Goal: Transaction & Acquisition: Obtain resource

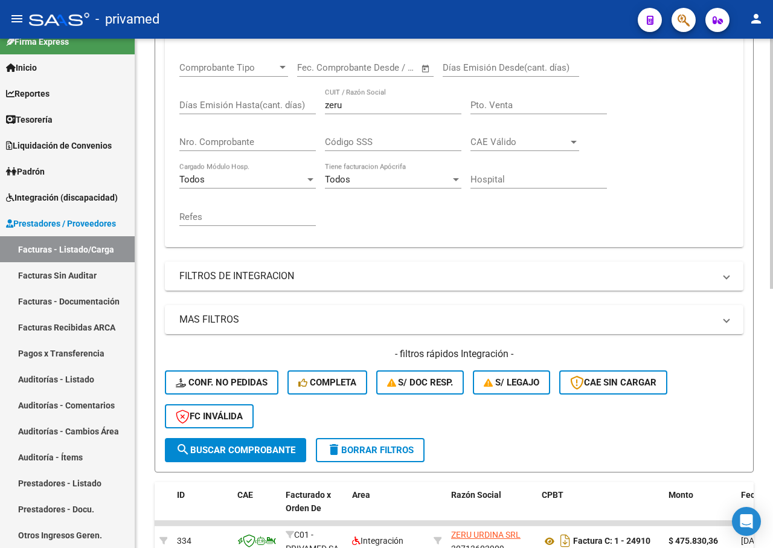
scroll to position [44, 0]
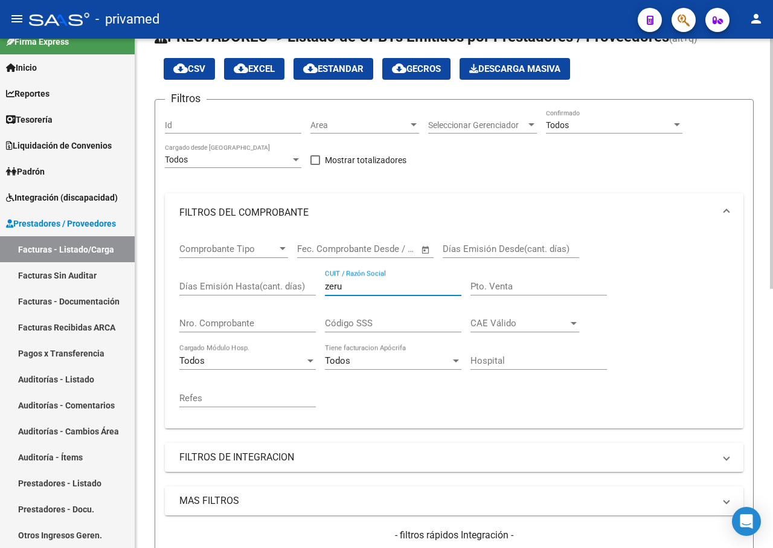
click at [310, 289] on div "Comprobante Tipo Comprobante Tipo Fecha inicio – Fecha fin Fec. Comprobante Des…" at bounding box center [453, 325] width 549 height 187
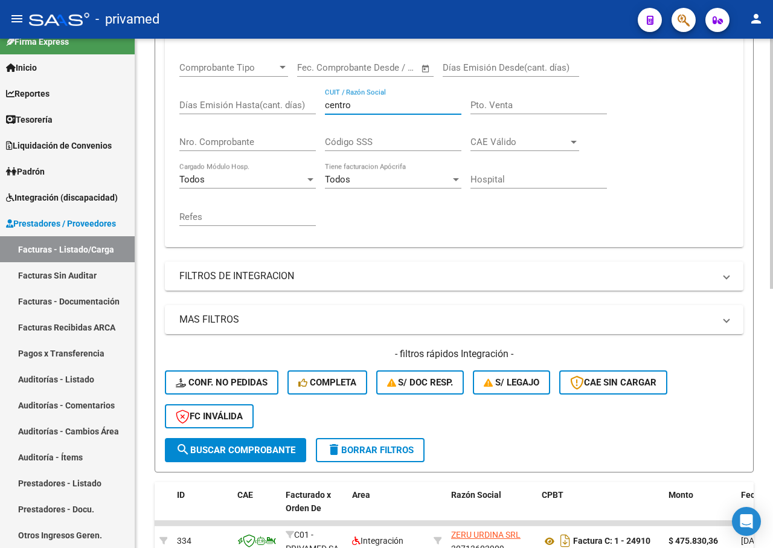
click at [244, 449] on span "search Buscar Comprobante" at bounding box center [236, 449] width 120 height 11
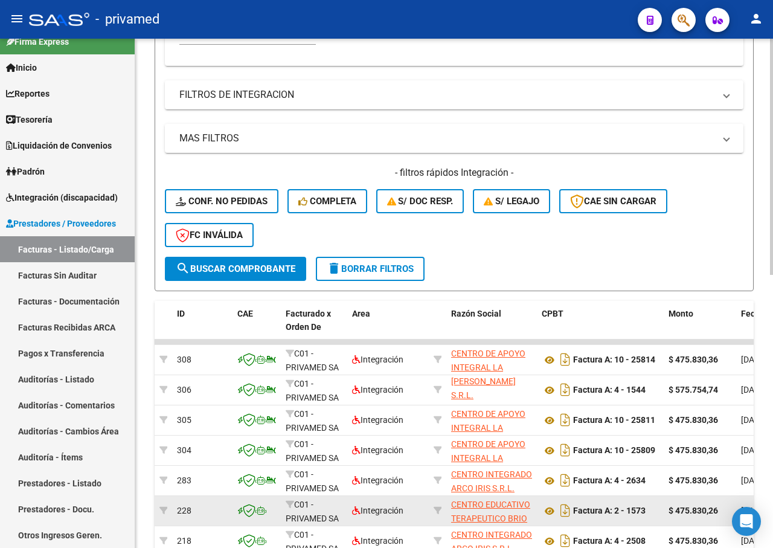
scroll to position [527, 0]
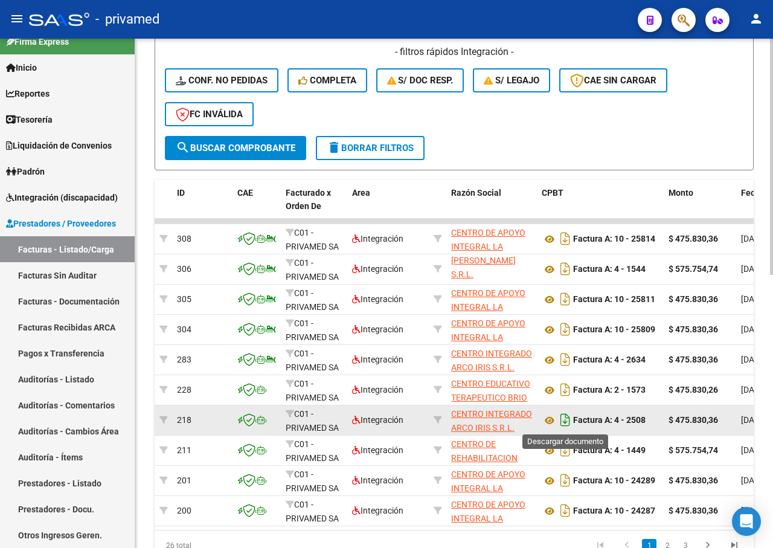
click at [562, 422] on icon "Descargar documento" at bounding box center [565, 419] width 16 height 19
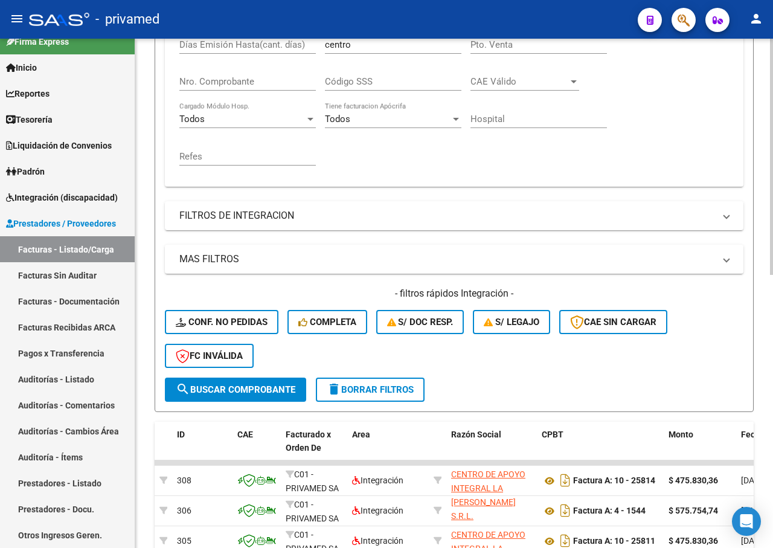
scroll to position [104, 0]
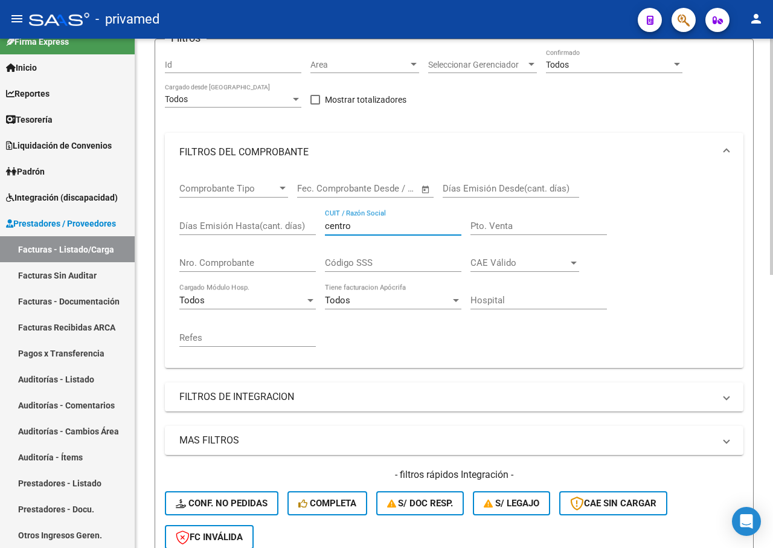
click at [293, 225] on div "Comprobante Tipo Comprobante Tipo Fecha inicio – Fecha fin Fec. Comprobante Des…" at bounding box center [453, 264] width 549 height 187
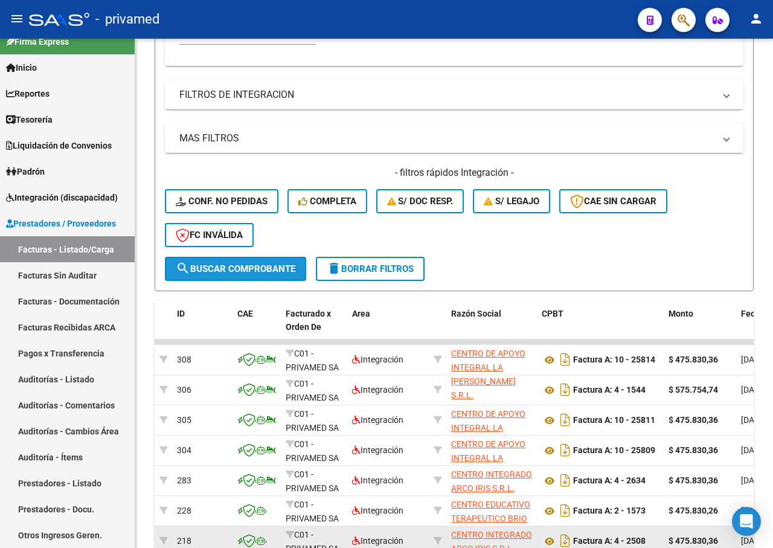
click at [250, 259] on button "search Buscar Comprobante" at bounding box center [235, 269] width 141 height 24
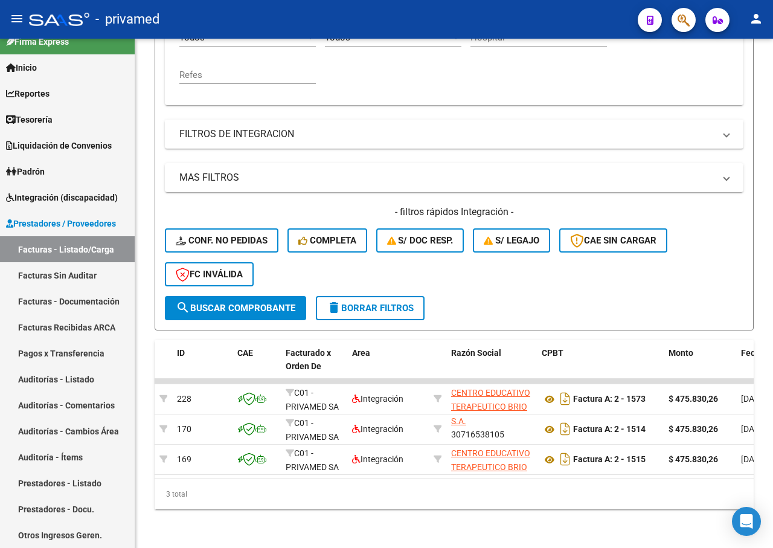
scroll to position [376, 0]
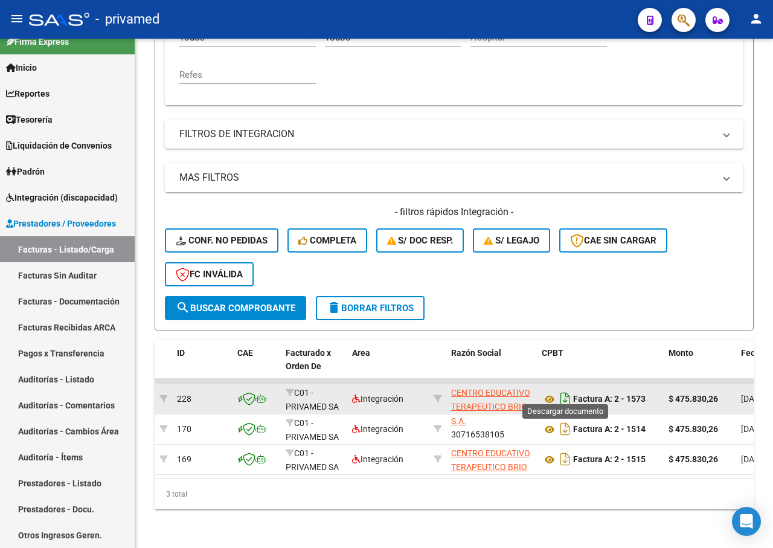
click at [564, 393] on icon "Descargar documento" at bounding box center [565, 398] width 16 height 19
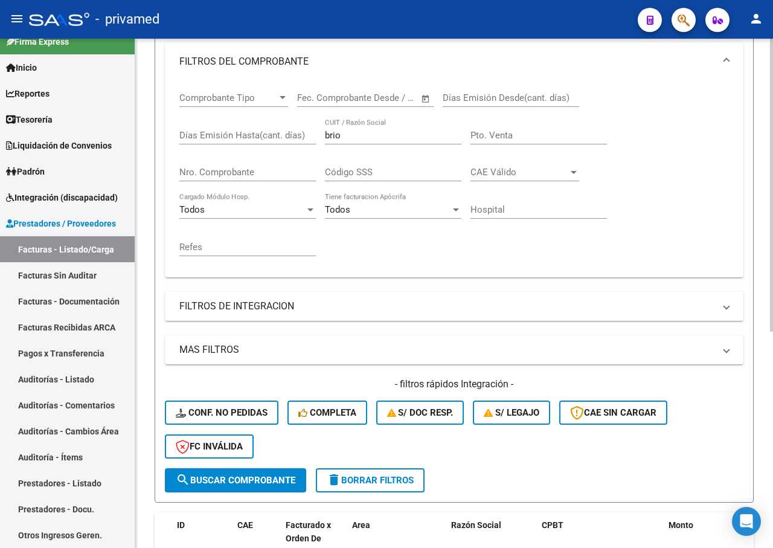
scroll to position [135, 0]
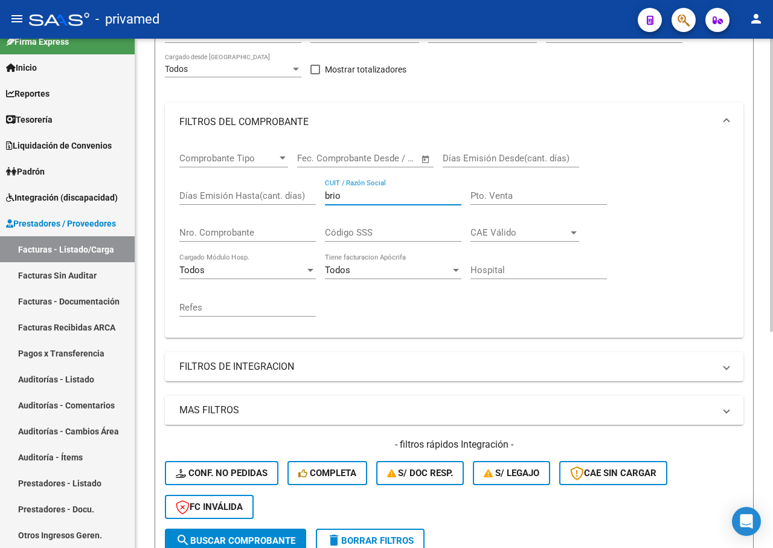
drag, startPoint x: 340, startPoint y: 194, endPoint x: 299, endPoint y: 194, distance: 40.4
click at [299, 194] on div "Comprobante Tipo Comprobante Tipo Fecha inicio – Fecha fin Fec. Comprobante Des…" at bounding box center [453, 234] width 549 height 187
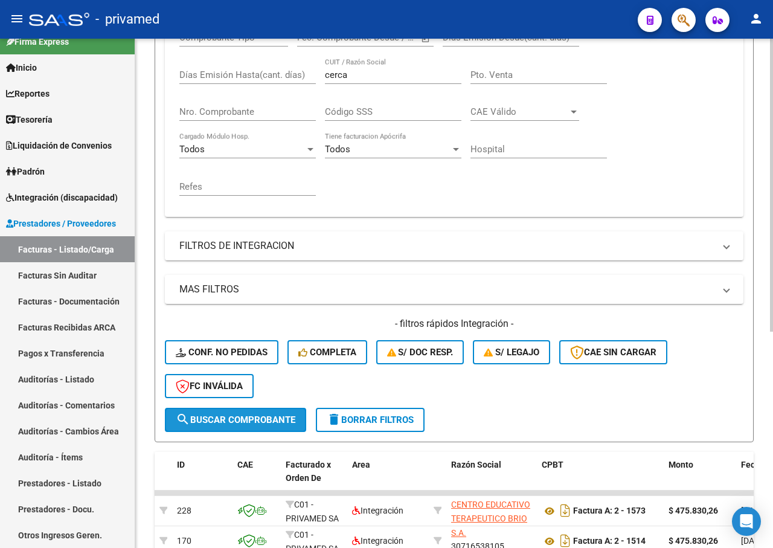
click at [220, 424] on span "search Buscar Comprobante" at bounding box center [236, 419] width 120 height 11
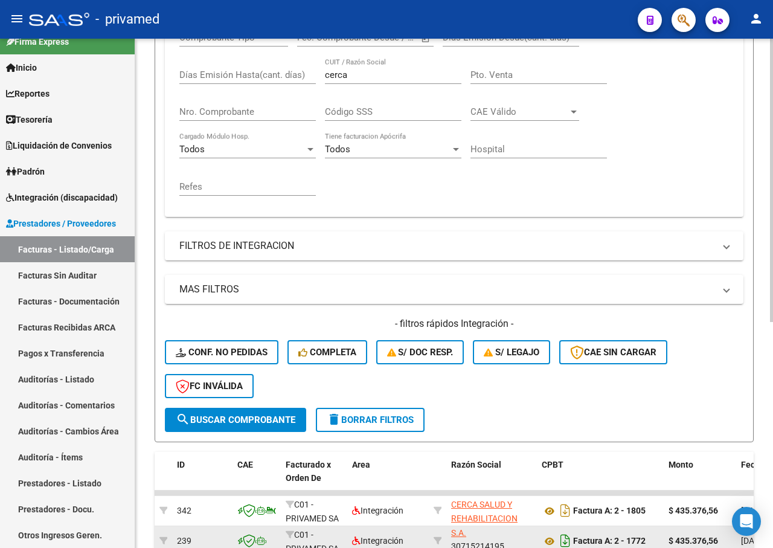
scroll to position [376, 0]
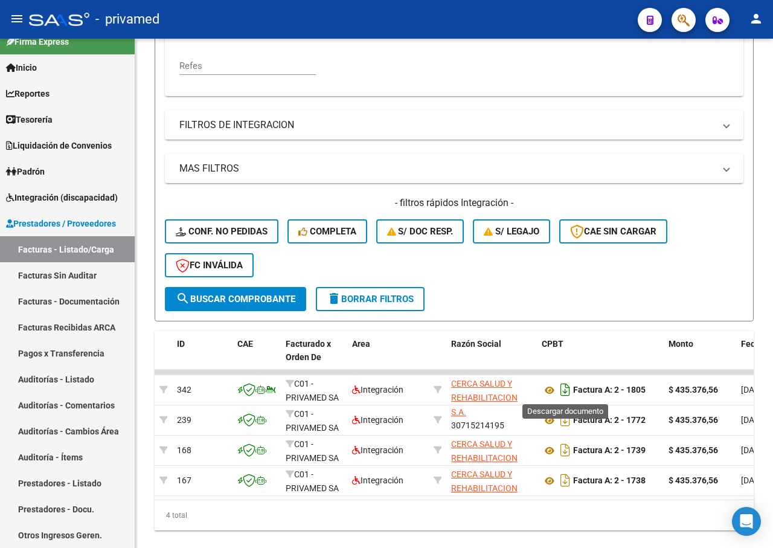
click at [567, 391] on icon "Descargar documento" at bounding box center [565, 389] width 16 height 19
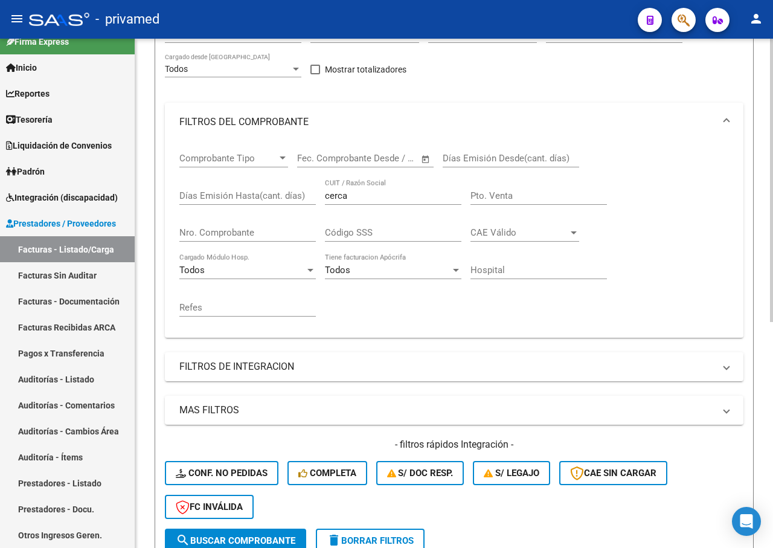
scroll to position [0, 0]
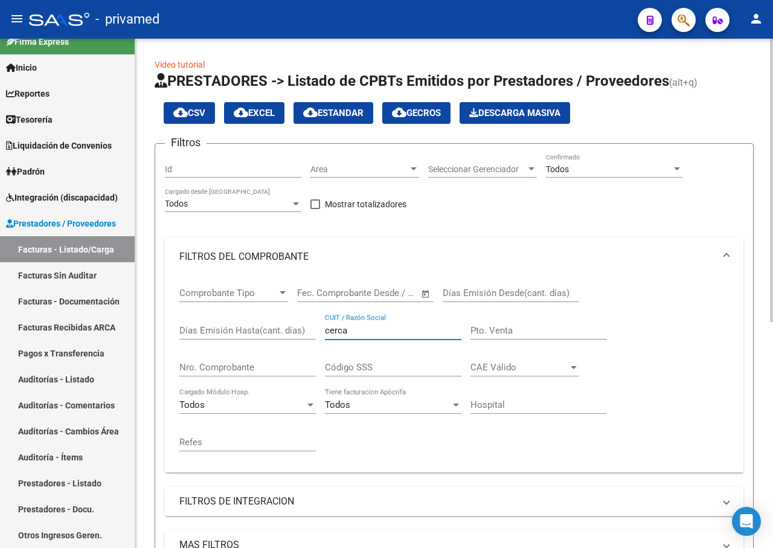
drag, startPoint x: 345, startPoint y: 330, endPoint x: 313, endPoint y: 322, distance: 33.4
click at [313, 327] on div "Comprobante Tipo Comprobante Tipo Fecha inicio – Fecha fin Fec. Comprobante Des…" at bounding box center [453, 369] width 549 height 187
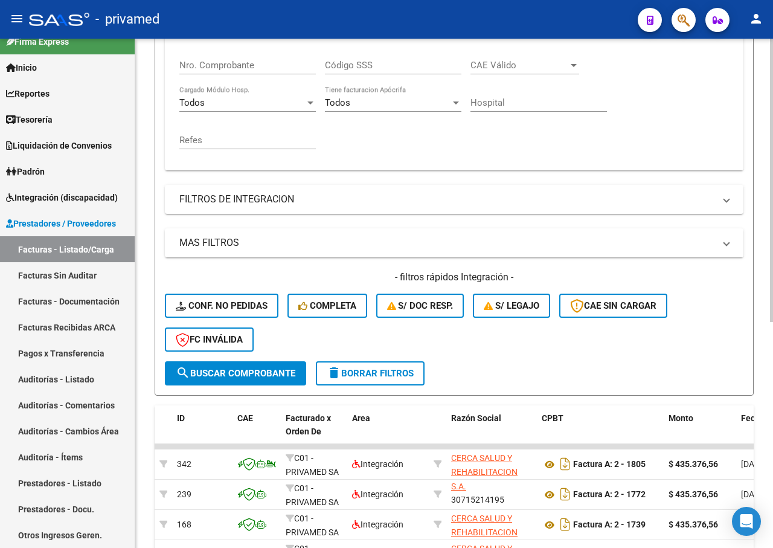
click at [249, 375] on span "search Buscar Comprobante" at bounding box center [236, 373] width 120 height 11
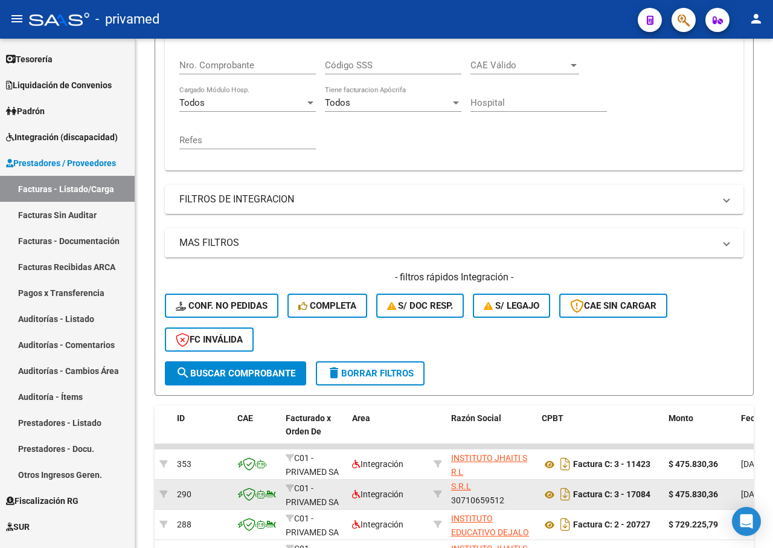
scroll to position [423, 0]
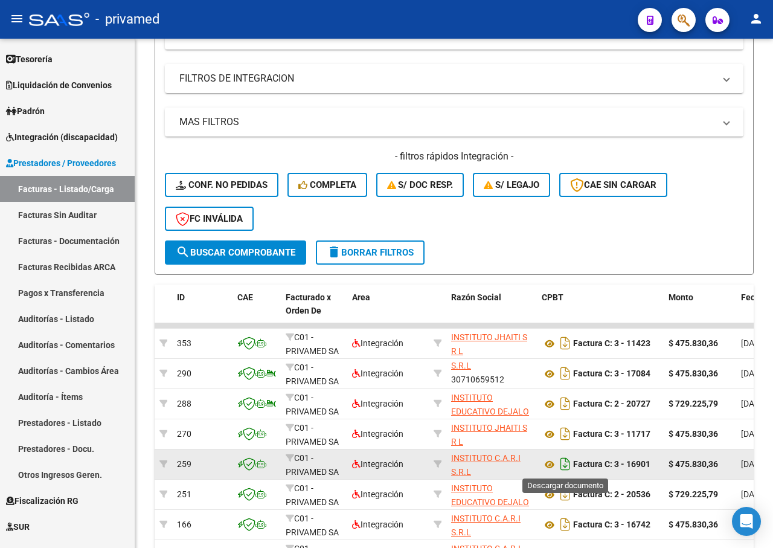
click at [564, 464] on icon "Descargar documento" at bounding box center [565, 463] width 16 height 19
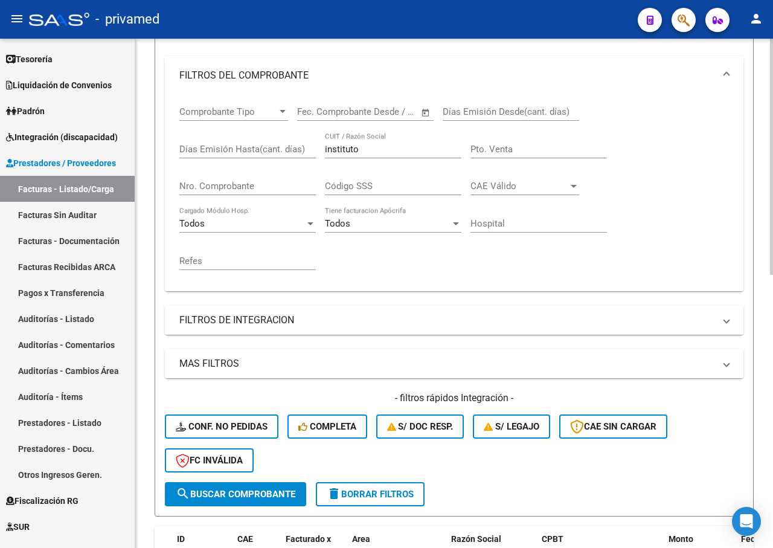
scroll to position [0, 0]
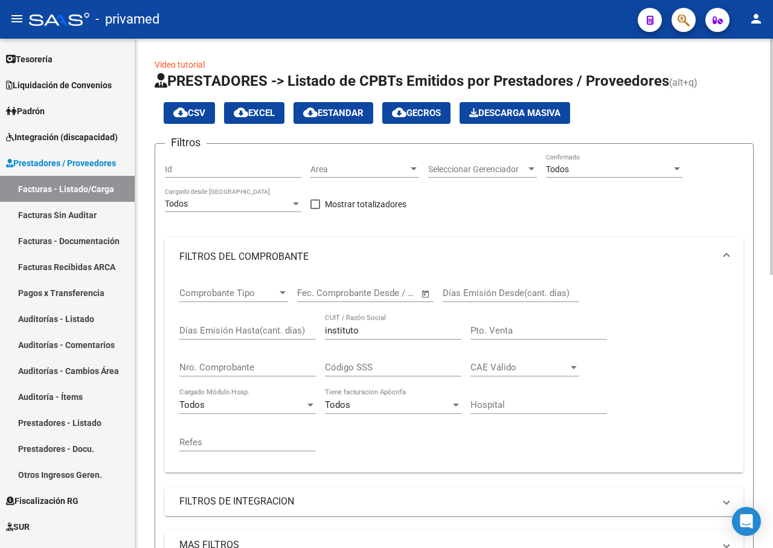
click at [297, 330] on div "Comprobante Tipo Comprobante Tipo Fecha inicio – Fecha fin Fec. Comprobante Des…" at bounding box center [453, 369] width 549 height 187
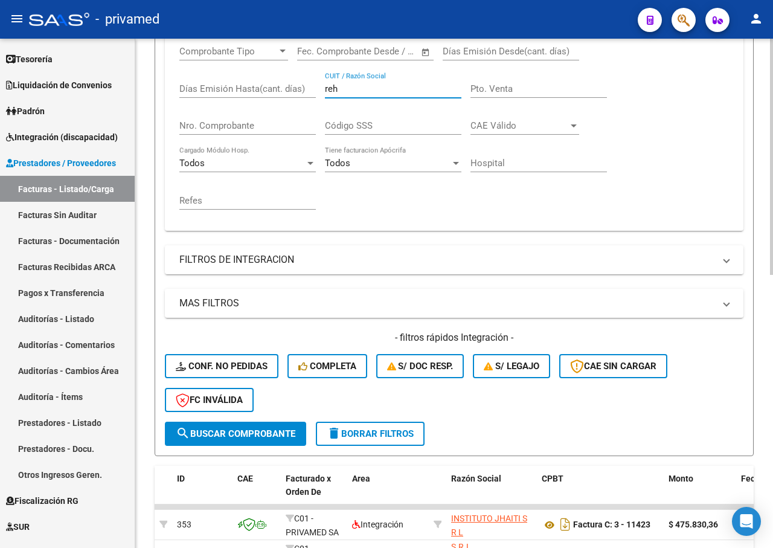
click at [223, 440] on button "search Buscar Comprobante" at bounding box center [235, 433] width 141 height 24
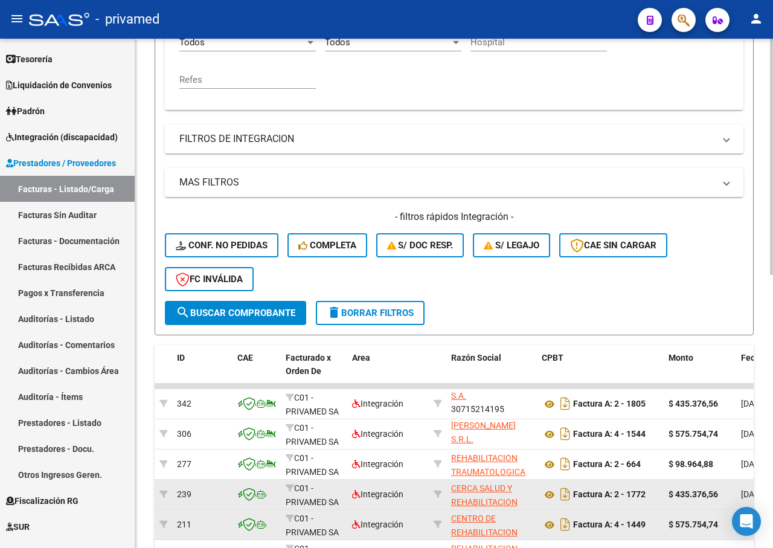
scroll to position [30, 0]
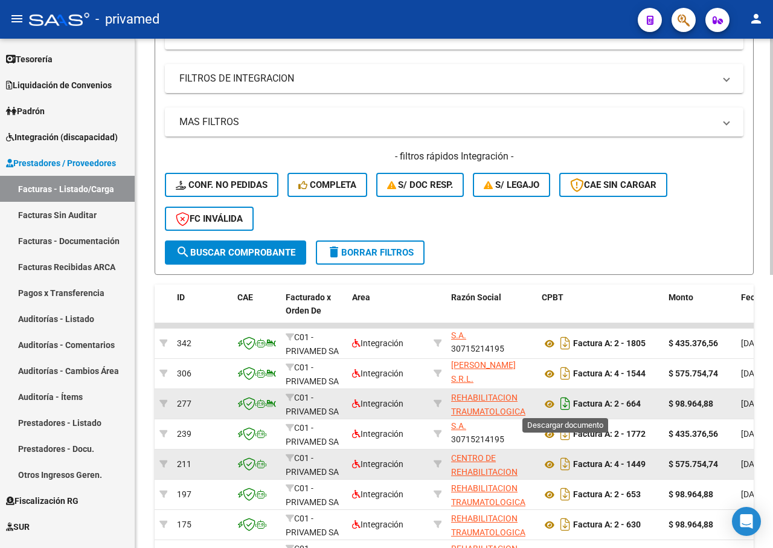
click at [564, 405] on icon "Descargar documento" at bounding box center [565, 403] width 16 height 19
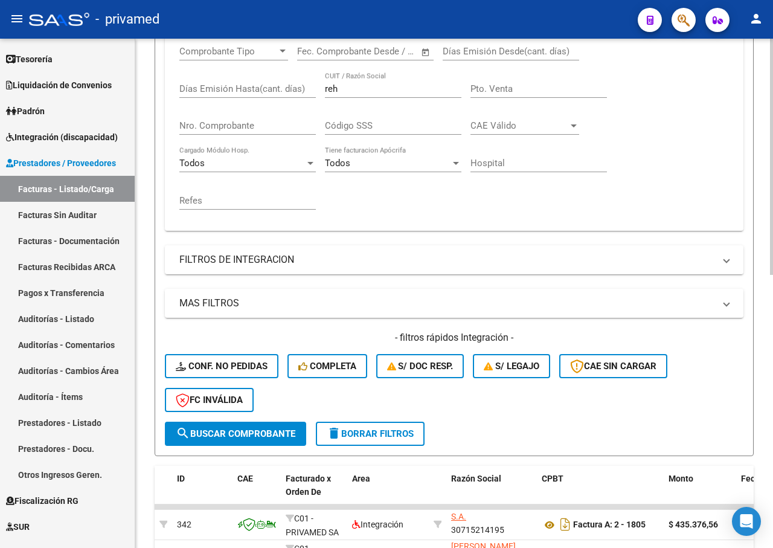
scroll to position [60, 0]
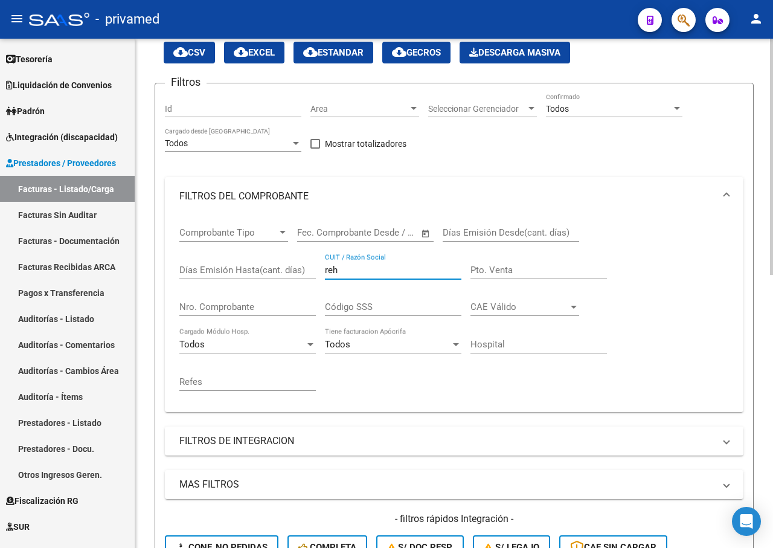
click at [318, 271] on div "Comprobante Tipo Comprobante Tipo Fecha inicio – Fecha fin Fec. Comprobante Des…" at bounding box center [453, 309] width 549 height 187
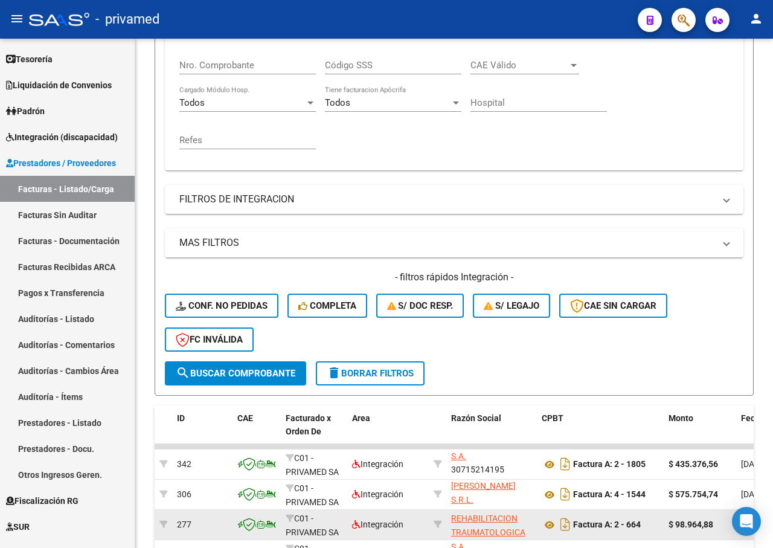
type input "redes"
click at [255, 379] on button "search Buscar Comprobante" at bounding box center [235, 373] width 141 height 24
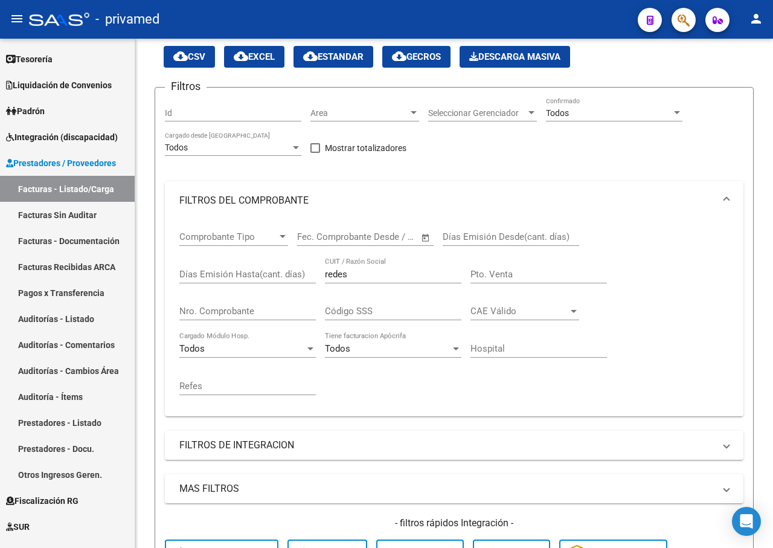
scroll to position [298, 0]
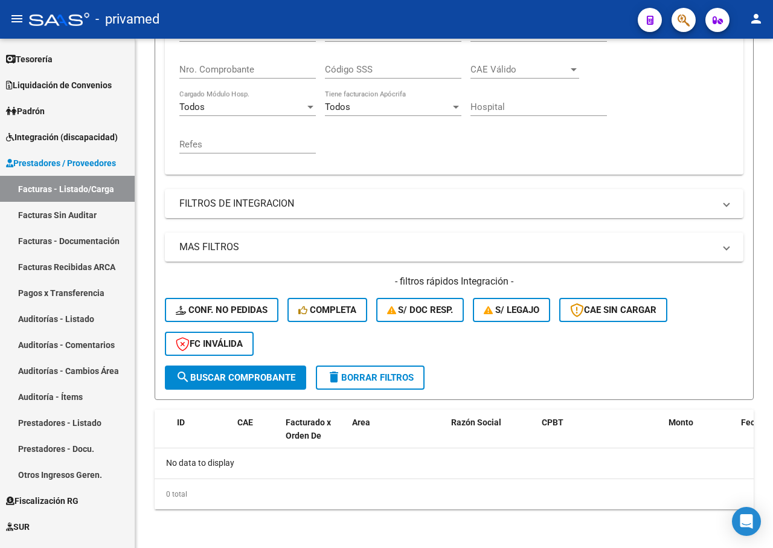
click at [241, 374] on span "search Buscar Comprobante" at bounding box center [236, 377] width 120 height 11
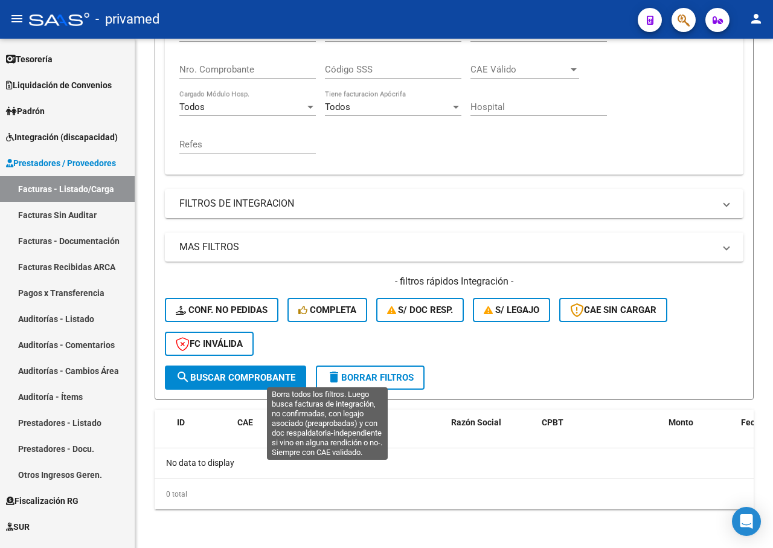
scroll to position [117, 0]
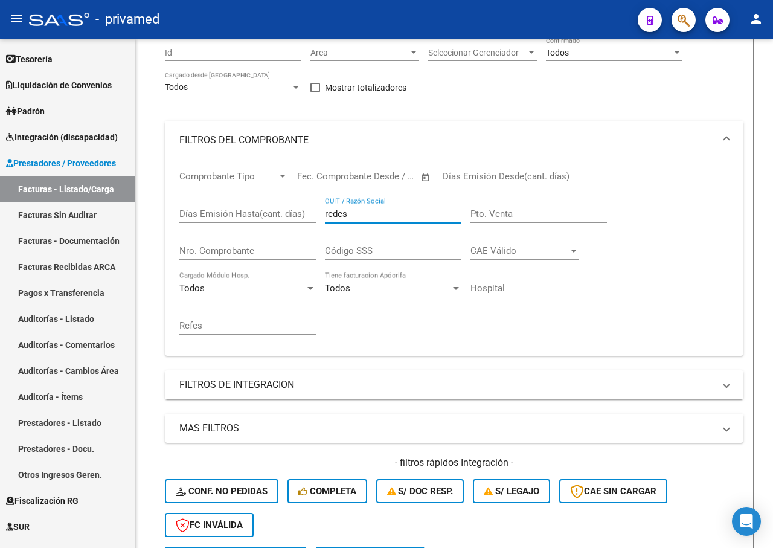
drag, startPoint x: 347, startPoint y: 208, endPoint x: 309, endPoint y: 208, distance: 38.0
click at [311, 208] on div "Comprobante Tipo Comprobante Tipo Fecha inicio – Fecha fin Fec. Comprobante Des…" at bounding box center [453, 252] width 549 height 187
type input "r"
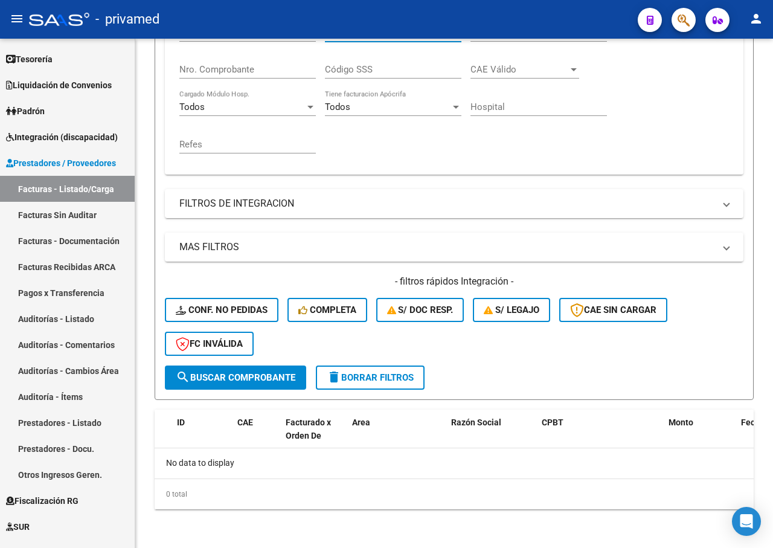
type input "temprana"
click at [255, 368] on button "search Buscar Comprobante" at bounding box center [235, 377] width 141 height 24
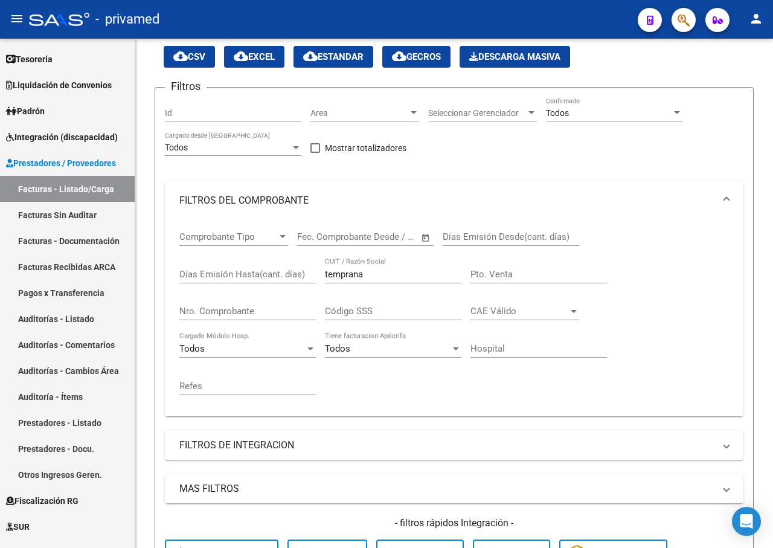
scroll to position [0, 0]
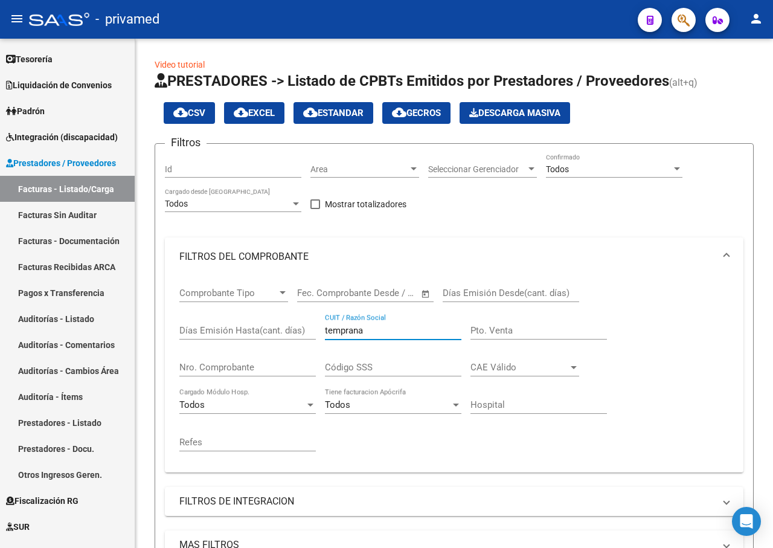
drag, startPoint x: 367, startPoint y: 331, endPoint x: 307, endPoint y: 328, distance: 60.4
click at [307, 328] on div "Comprobante Tipo Comprobante Tipo Fecha inicio – Fecha fin Fec. Comprobante Des…" at bounding box center [453, 369] width 549 height 187
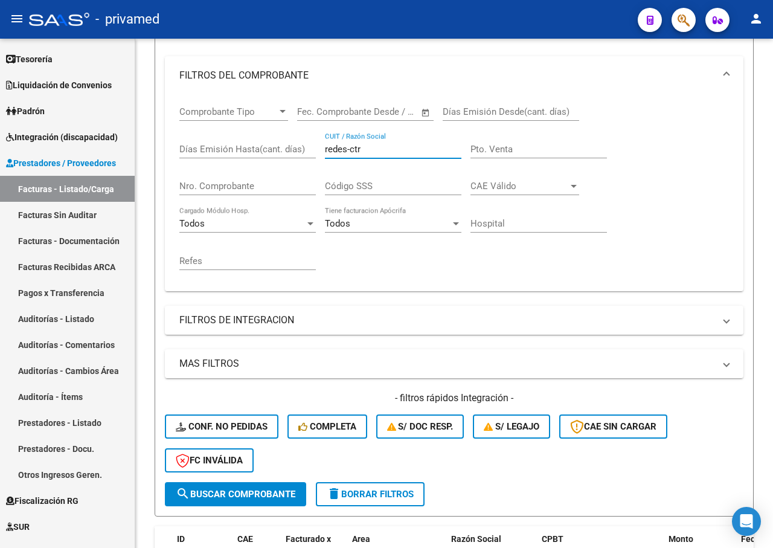
type input "redes-ctr"
click at [268, 485] on button "search Buscar Comprobante" at bounding box center [235, 494] width 141 height 24
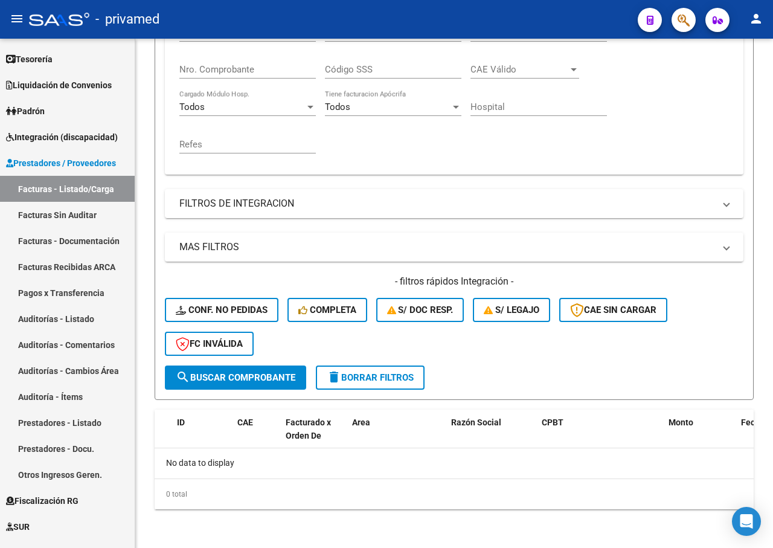
scroll to position [56, 0]
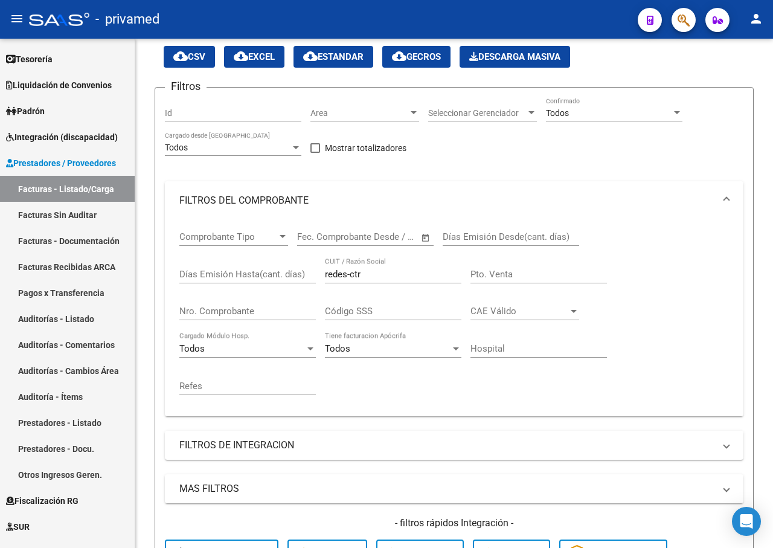
drag, startPoint x: 358, startPoint y: 278, endPoint x: 327, endPoint y: 278, distance: 30.8
click at [327, 278] on div "redes-ctr CUIT / Razón Social" at bounding box center [393, 270] width 136 height 26
drag, startPoint x: 366, startPoint y: 270, endPoint x: 318, endPoint y: 268, distance: 49.0
click at [318, 273] on div "Comprobante Tipo Comprobante Tipo Fecha inicio – Fecha fin Fec. Comprobante Des…" at bounding box center [453, 313] width 549 height 187
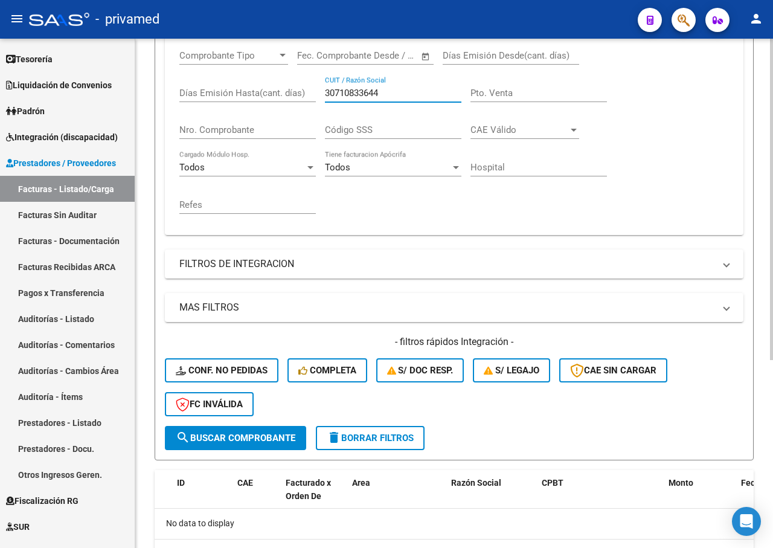
click at [276, 431] on button "search Buscar Comprobante" at bounding box center [235, 438] width 141 height 24
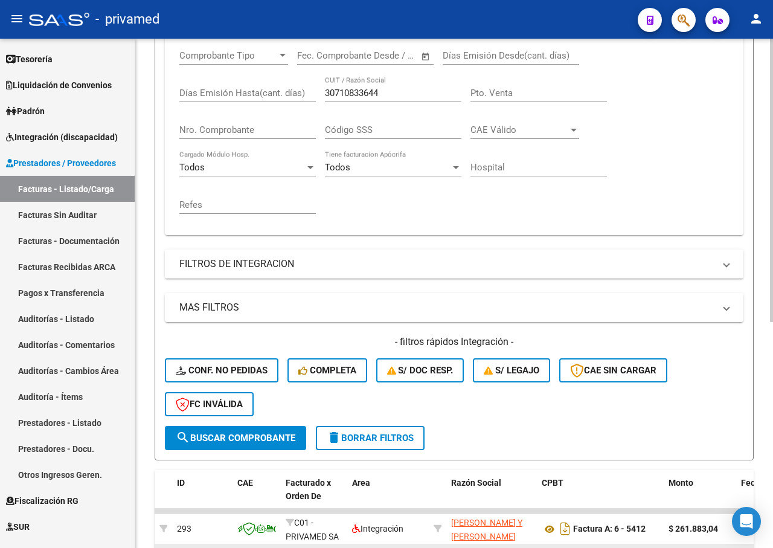
scroll to position [358, 0]
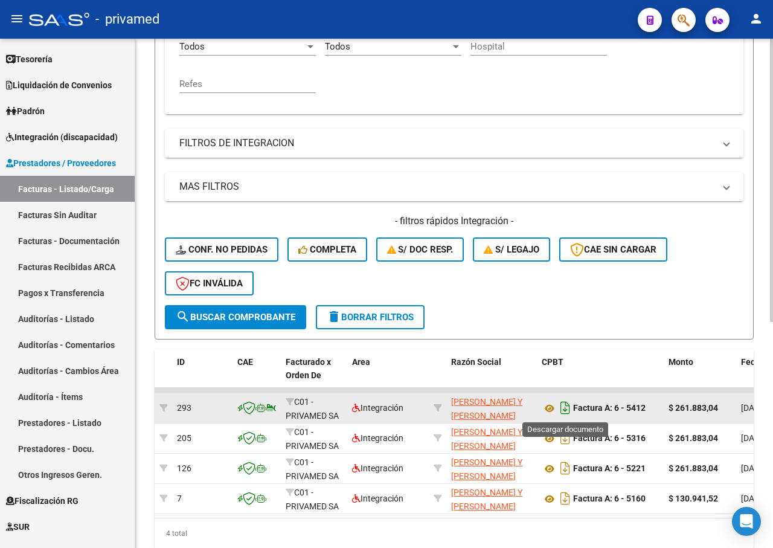
click at [564, 407] on icon "Descargar documento" at bounding box center [565, 407] width 16 height 19
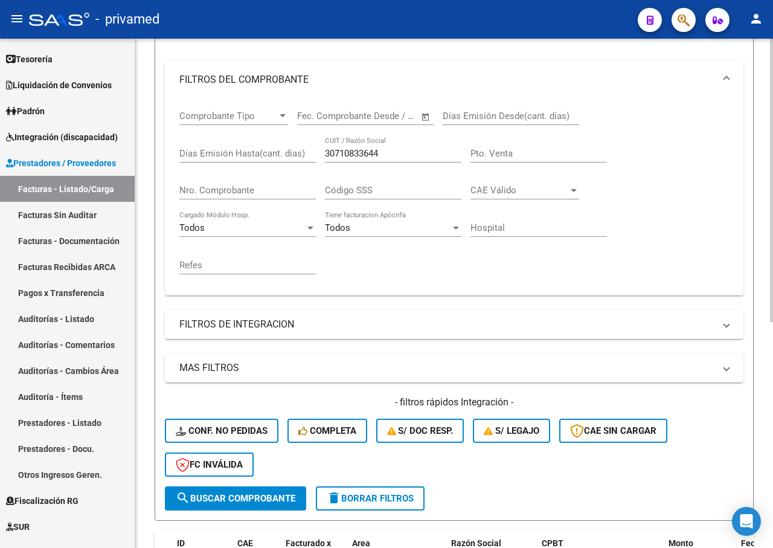
scroll to position [0, 0]
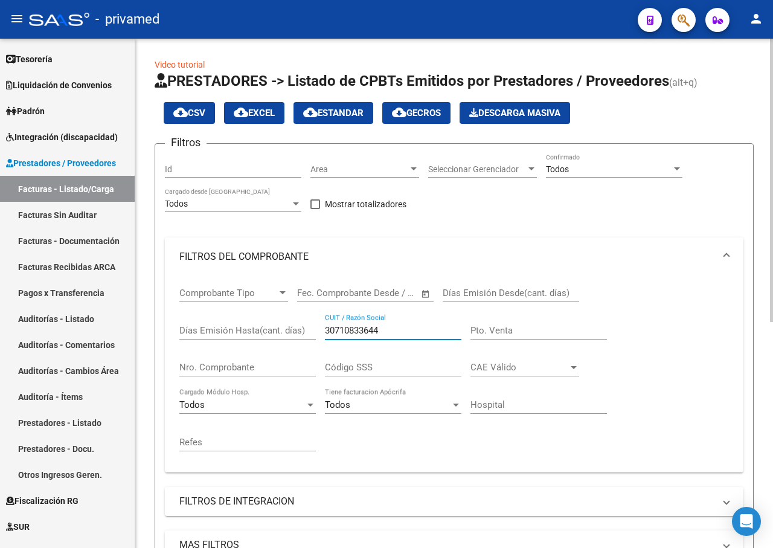
drag, startPoint x: 356, startPoint y: 333, endPoint x: 305, endPoint y: 336, distance: 51.4
click at [305, 336] on div "Comprobante Tipo Comprobante Tipo Fecha inicio – Fecha fin Fec. Comprobante Des…" at bounding box center [453, 369] width 549 height 187
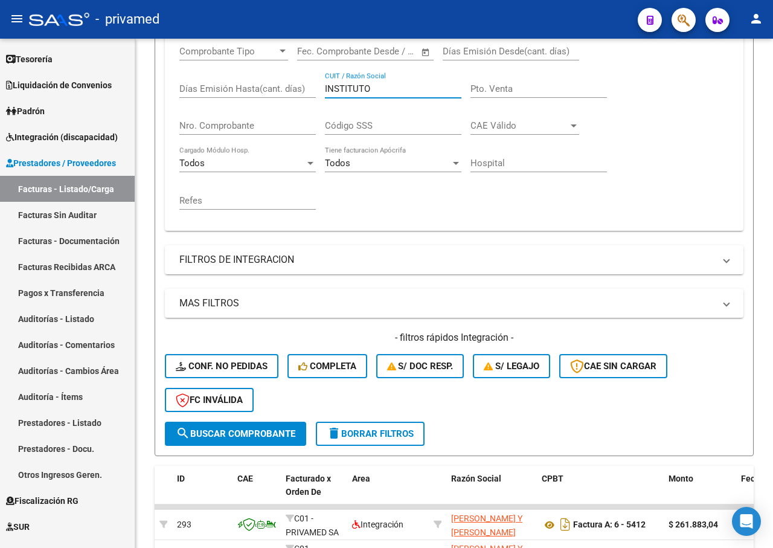
click at [239, 429] on span "search Buscar Comprobante" at bounding box center [236, 433] width 120 height 11
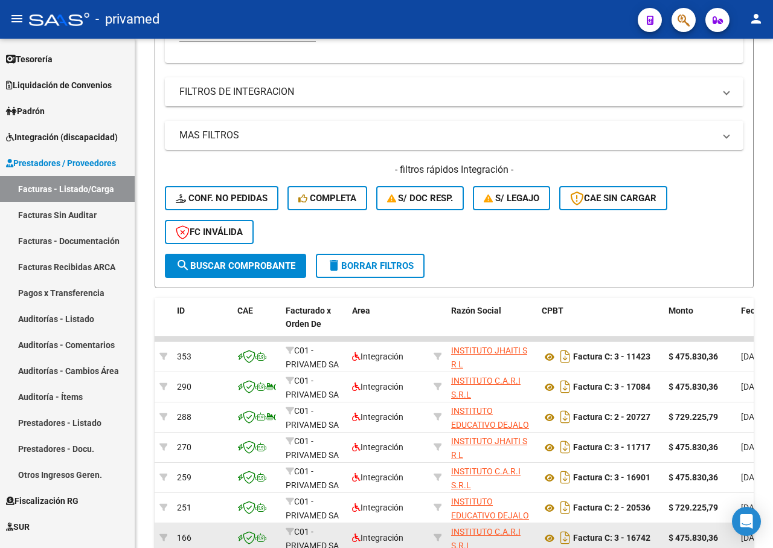
scroll to position [470, 0]
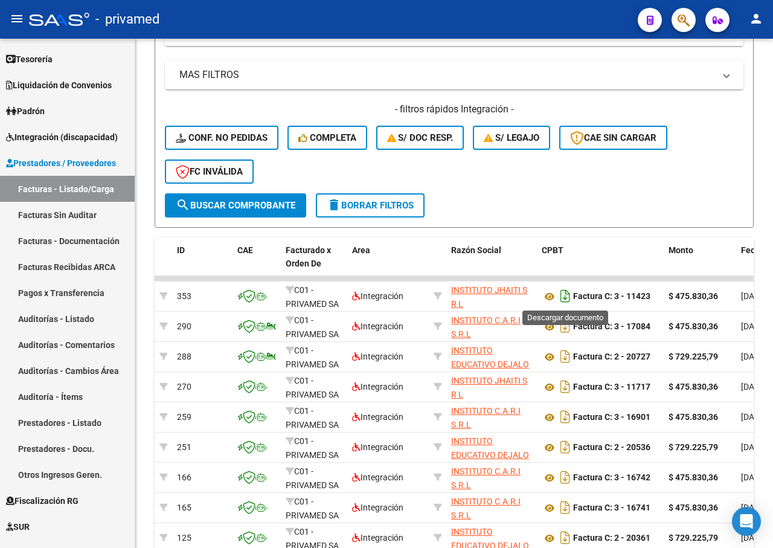
click at [561, 292] on icon "Descargar documento" at bounding box center [565, 295] width 16 height 19
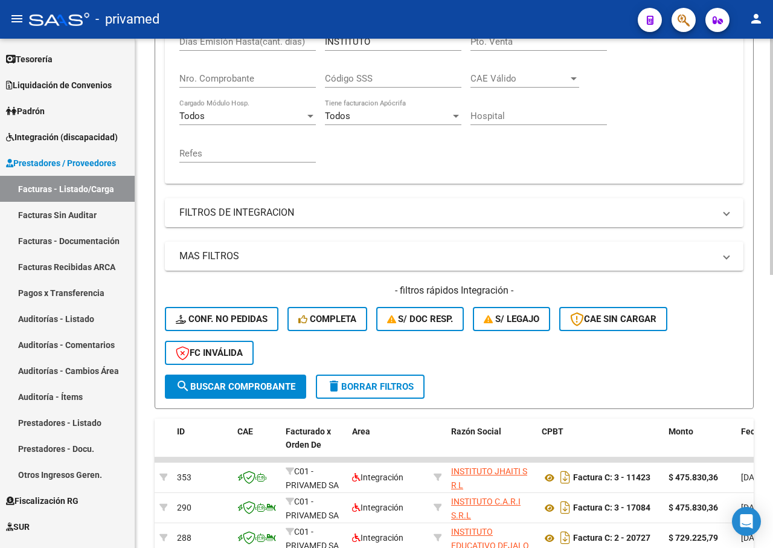
scroll to position [168, 0]
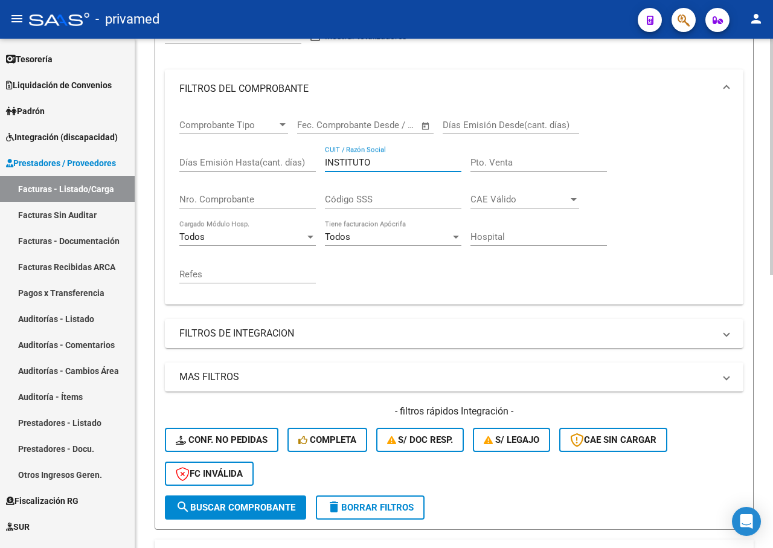
drag, startPoint x: 354, startPoint y: 162, endPoint x: 305, endPoint y: 149, distance: 49.9
click at [304, 158] on div "Comprobante Tipo Comprobante Tipo Fecha inicio – Fecha fin Fec. Comprobante Des…" at bounding box center [453, 201] width 549 height 187
click at [290, 497] on button "search Buscar Comprobante" at bounding box center [235, 507] width 141 height 24
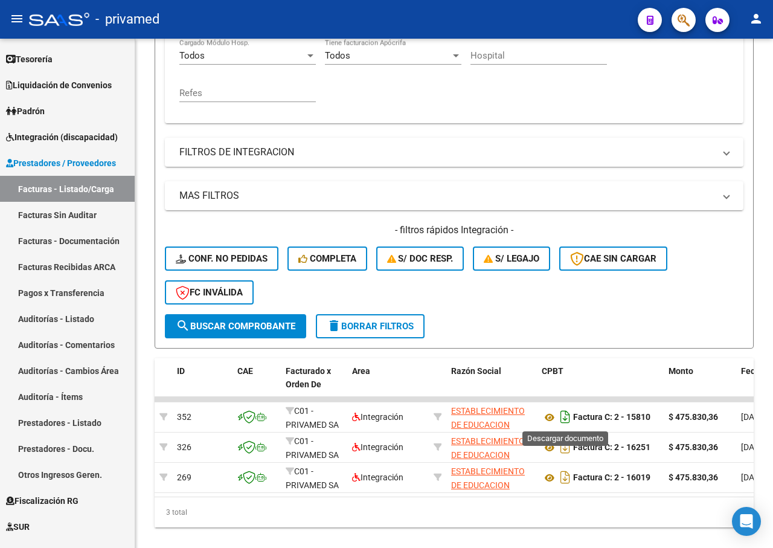
click at [568, 420] on icon "Descargar documento" at bounding box center [565, 416] width 16 height 19
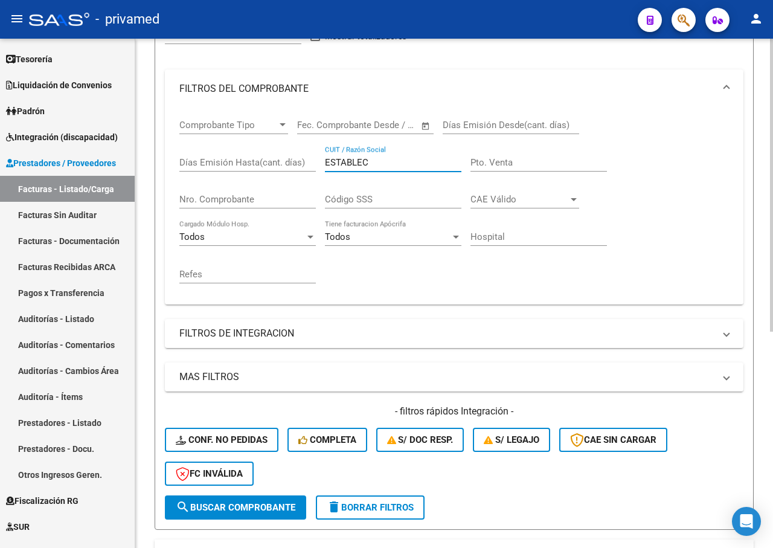
drag, startPoint x: 376, startPoint y: 158, endPoint x: 304, endPoint y: 154, distance: 72.0
click at [304, 154] on div "Comprobante Tipo Comprobante Tipo Fecha inicio – Fecha fin Fec. Comprobante Des…" at bounding box center [453, 201] width 549 height 187
click at [340, 164] on input "EL [PERSON_NAME]" at bounding box center [393, 162] width 136 height 11
click at [343, 162] on input "EL [PERSON_NAME]" at bounding box center [393, 162] width 136 height 11
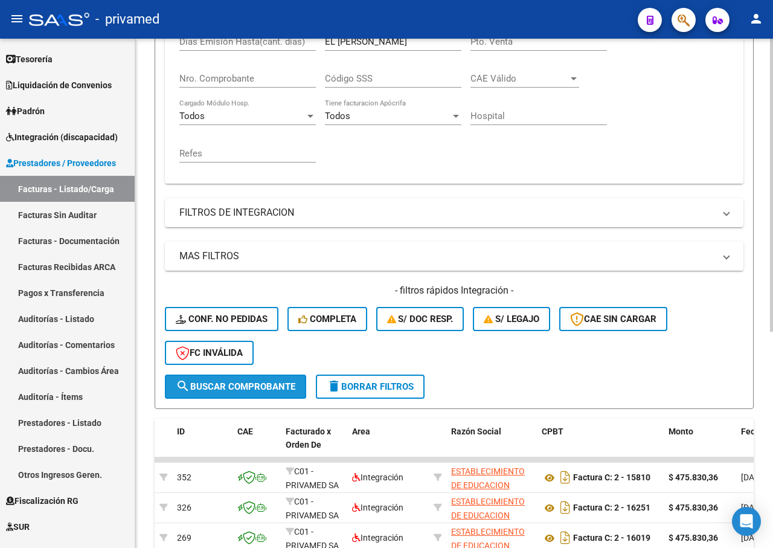
click at [213, 385] on span "search Buscar Comprobante" at bounding box center [236, 386] width 120 height 11
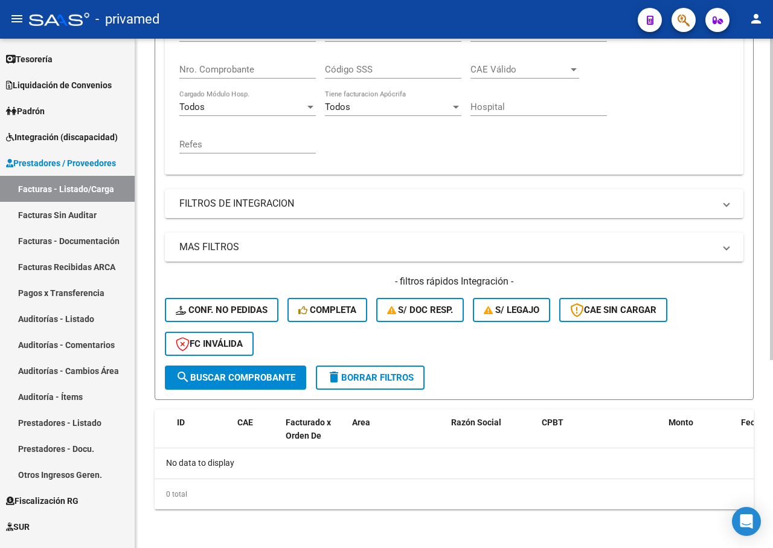
scroll to position [117, 0]
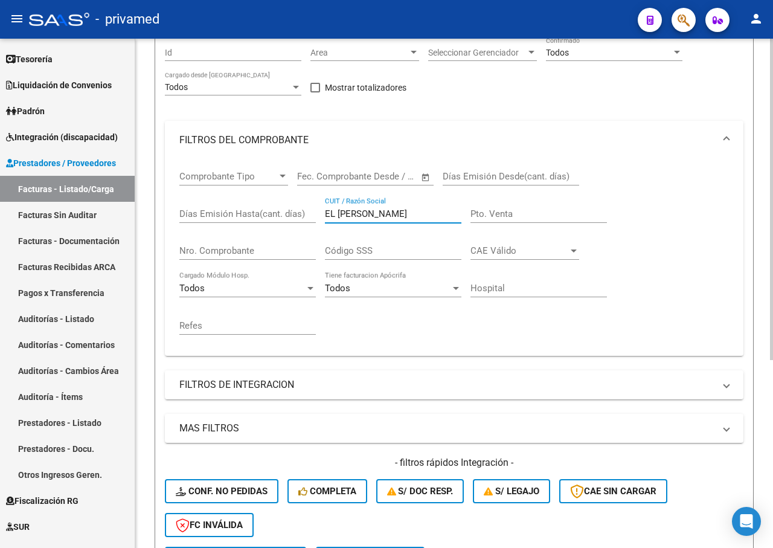
drag, startPoint x: 348, startPoint y: 211, endPoint x: 284, endPoint y: 208, distance: 64.1
click at [287, 210] on div "Comprobante Tipo Comprobante Tipo Fecha inicio – Fecha fin Fec. Comprobante Des…" at bounding box center [453, 252] width 549 height 187
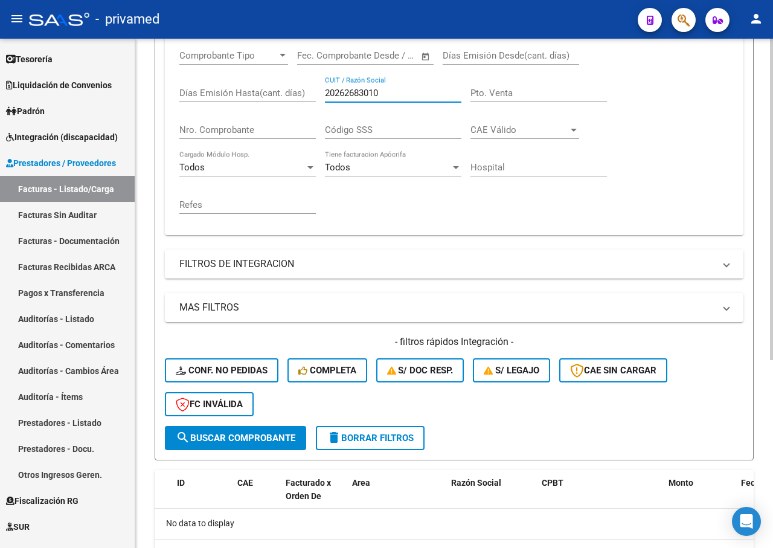
click at [207, 436] on span "search Buscar Comprobante" at bounding box center [236, 437] width 120 height 11
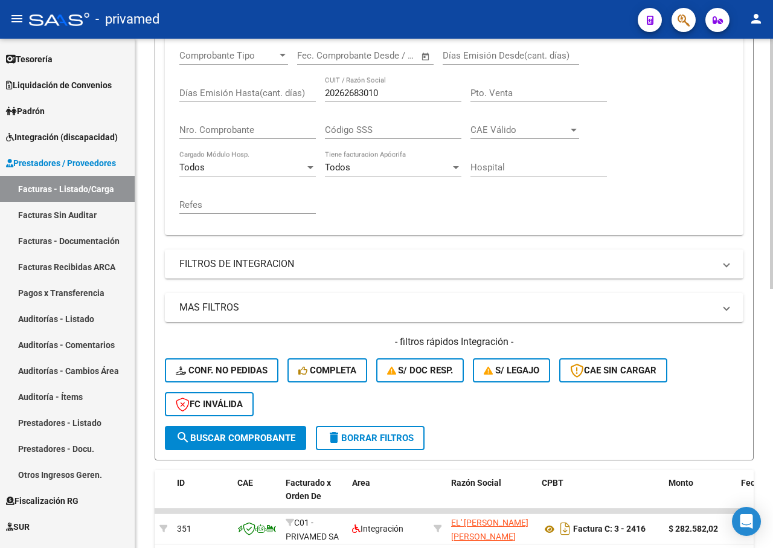
scroll to position [298, 0]
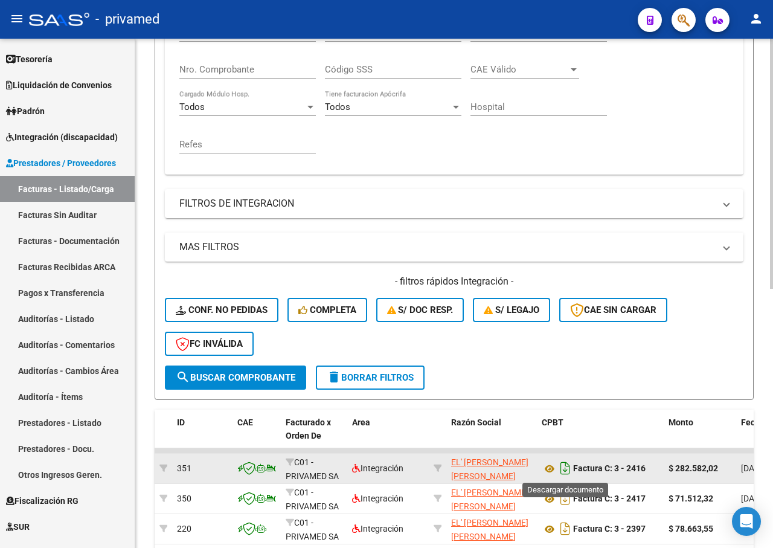
click at [564, 466] on icon "Descargar documento" at bounding box center [565, 467] width 16 height 19
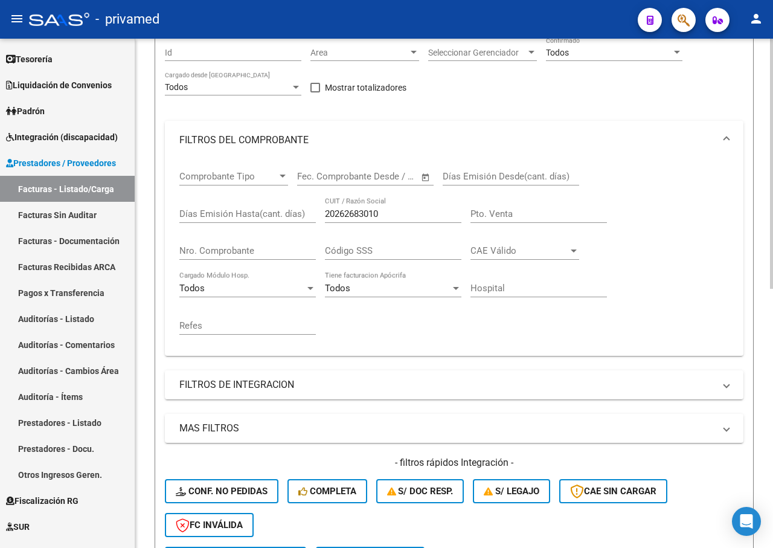
scroll to position [56, 0]
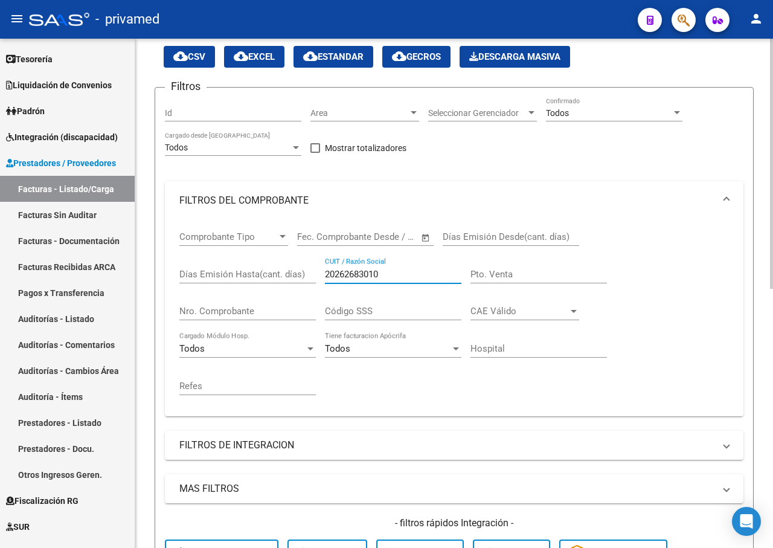
drag, startPoint x: 378, startPoint y: 274, endPoint x: 288, endPoint y: 271, distance: 90.0
click at [288, 271] on div "Comprobante Tipo Comprobante Tipo Fecha inicio – Fecha fin Fec. Comprobante Des…" at bounding box center [453, 313] width 549 height 187
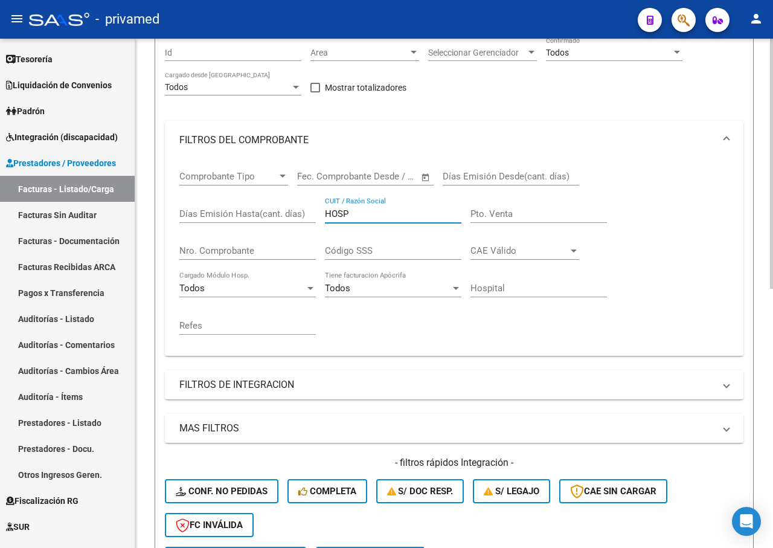
scroll to position [2, 0]
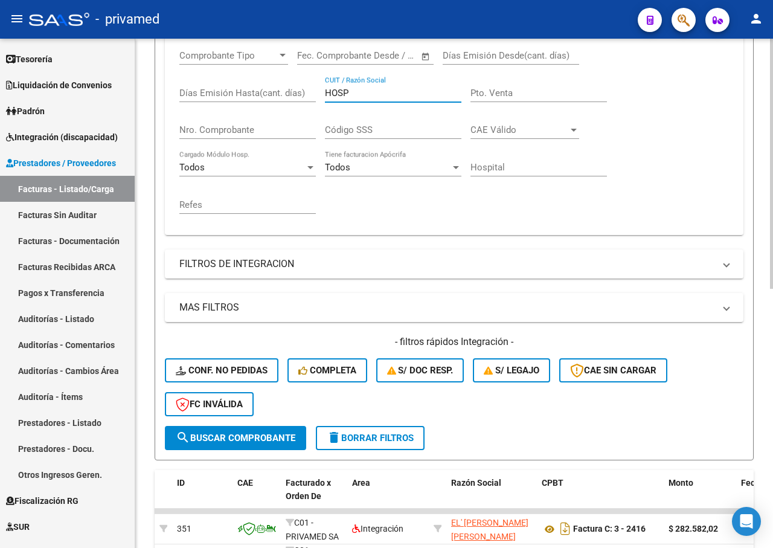
click at [252, 437] on span "search Buscar Comprobante" at bounding box center [236, 437] width 120 height 11
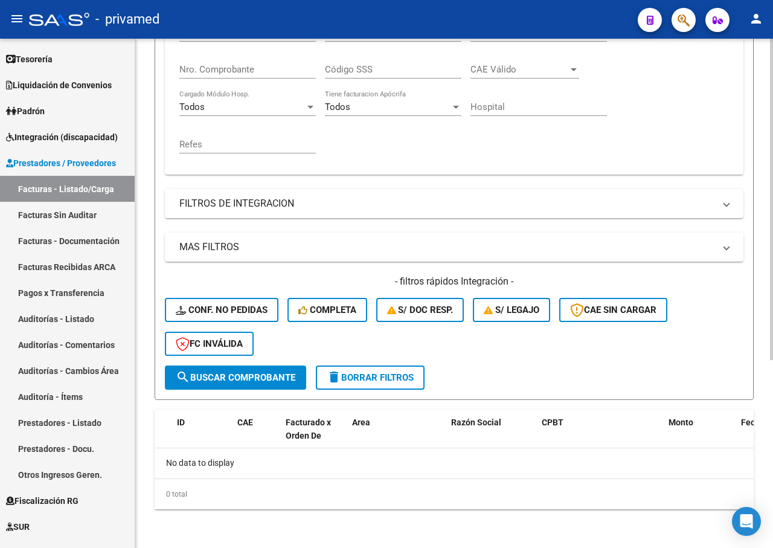
scroll to position [117, 0]
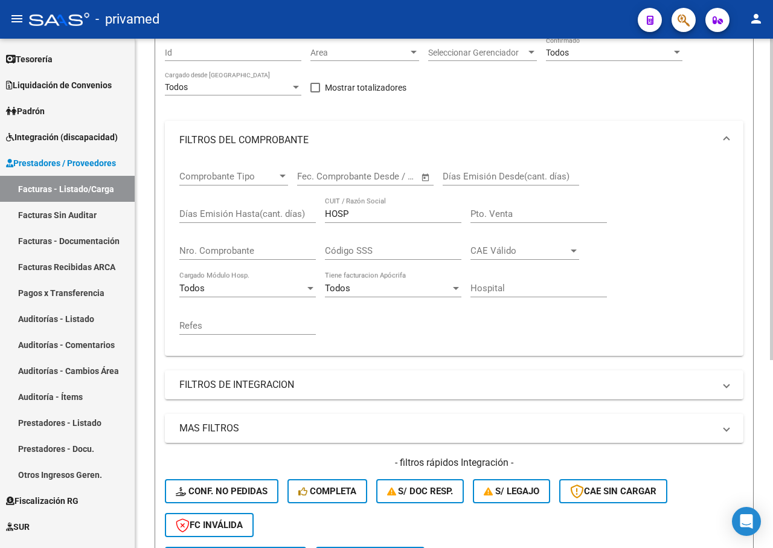
click at [353, 209] on input "HOSP" at bounding box center [393, 213] width 136 height 11
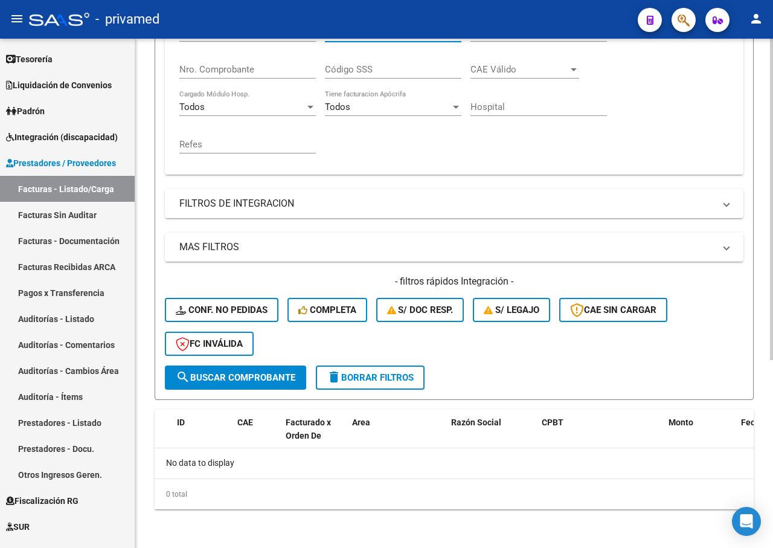
type input "HOSPITAL"
click at [267, 370] on button "search Buscar Comprobante" at bounding box center [235, 377] width 141 height 24
